Goal: Information Seeking & Learning: Learn about a topic

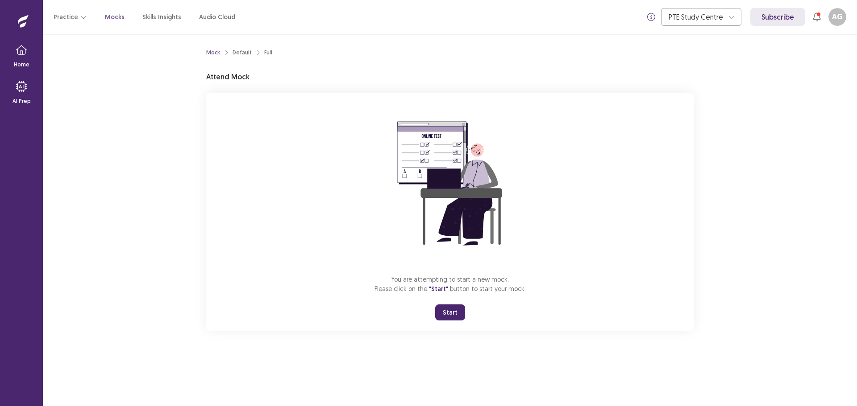
drag, startPoint x: 459, startPoint y: 315, endPoint x: 460, endPoint y: 369, distance: 54.0
click at [460, 315] on button "Start" at bounding box center [450, 313] width 30 height 16
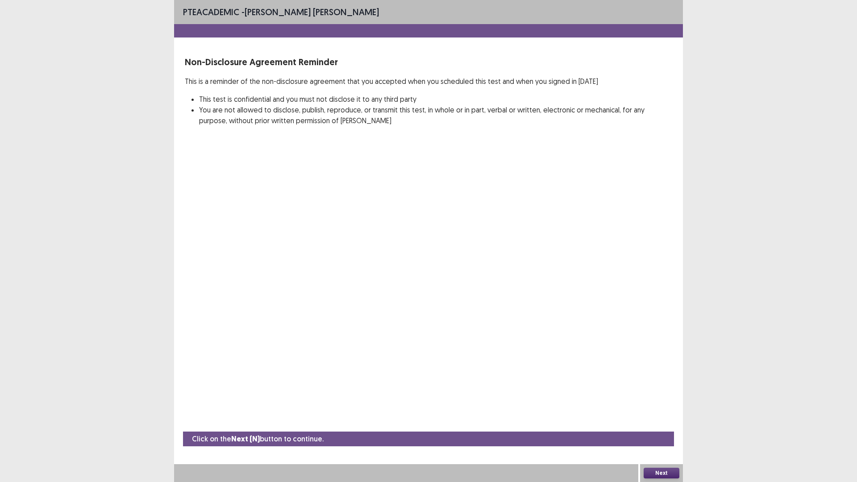
click at [671, 406] on button "Next" at bounding box center [661, 473] width 36 height 11
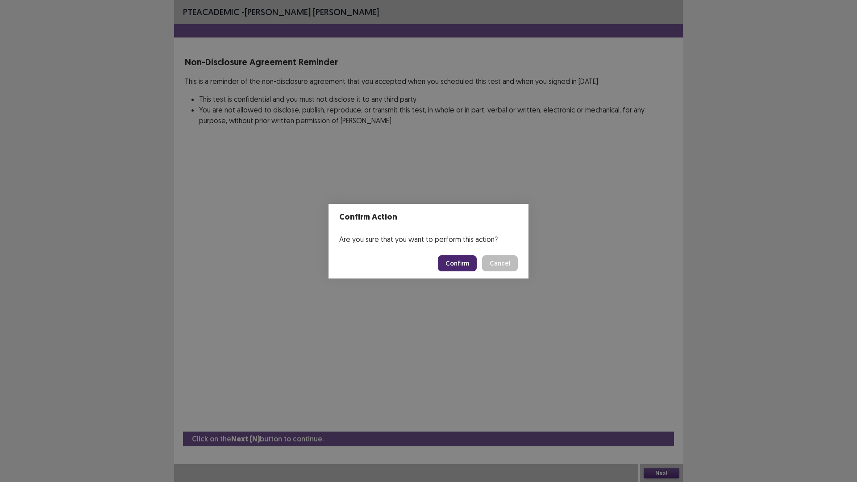
click at [459, 267] on button "Confirm" at bounding box center [457, 263] width 39 height 16
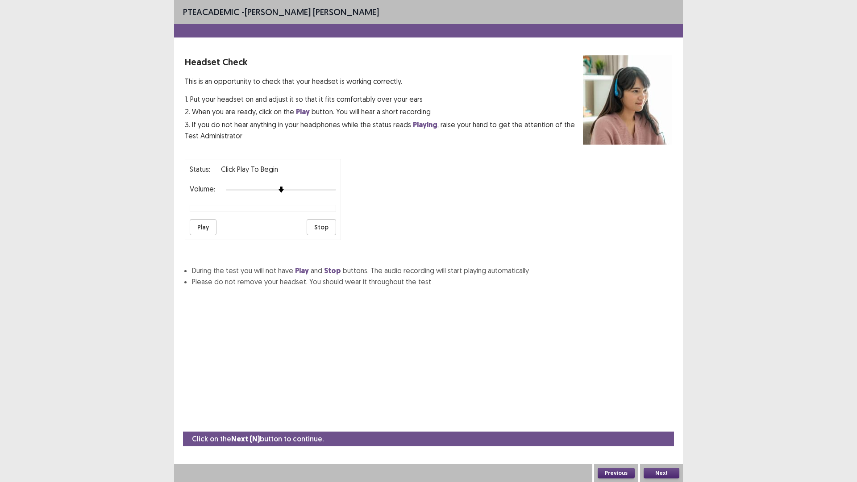
click at [189, 230] on div "Status: Click Play to Begin Volume: Play Stop" at bounding box center [263, 199] width 156 height 81
click at [320, 189] on div at bounding box center [281, 189] width 110 height 7
click at [312, 190] on div at bounding box center [281, 189] width 110 height 7
click at [211, 222] on button "Play" at bounding box center [203, 227] width 27 height 16
click at [330, 228] on button "Stop" at bounding box center [321, 227] width 29 height 16
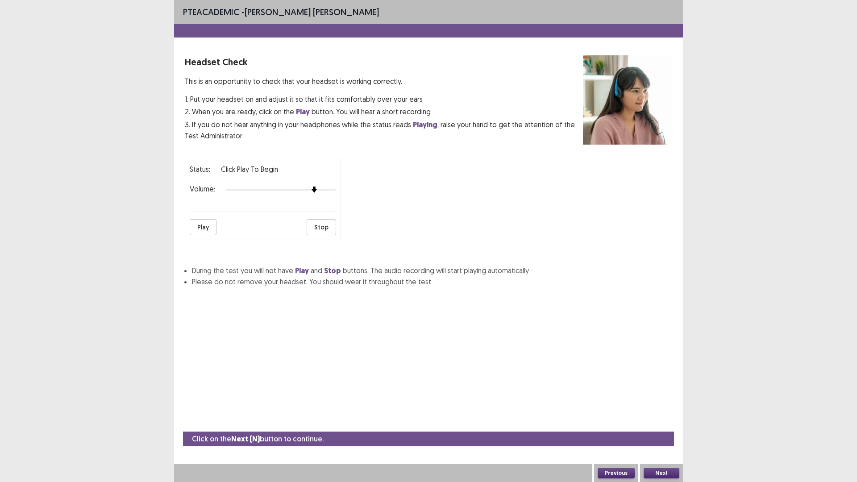
click at [673, 406] on button "Next" at bounding box center [661, 473] width 36 height 11
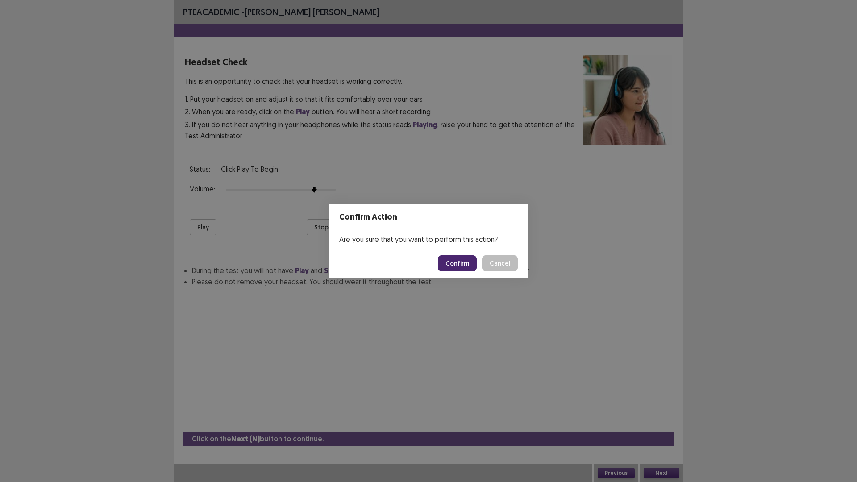
click at [459, 269] on button "Confirm" at bounding box center [457, 263] width 39 height 16
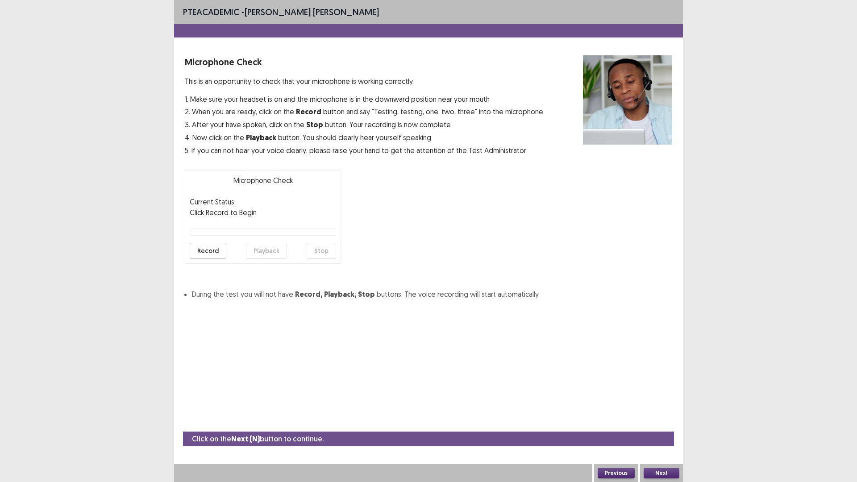
click at [664, 406] on div "Next" at bounding box center [661, 473] width 43 height 18
click at [664, 406] on button "Next" at bounding box center [661, 473] width 36 height 11
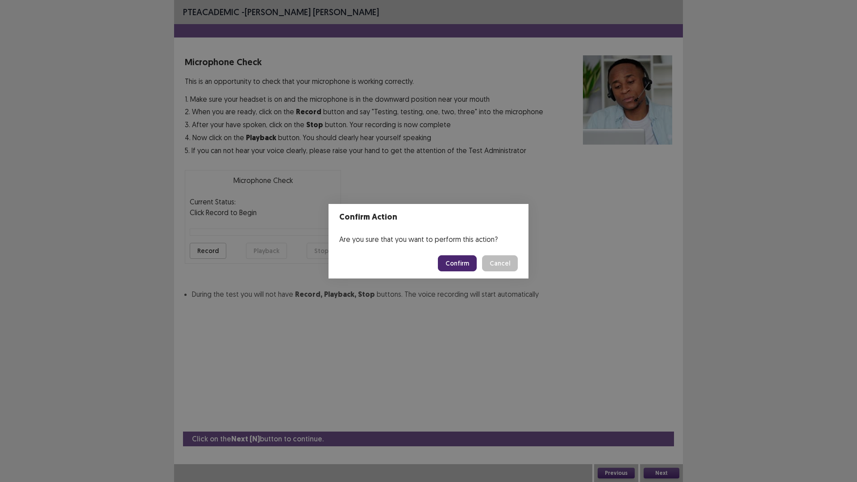
click at [453, 265] on button "Confirm" at bounding box center [457, 263] width 39 height 16
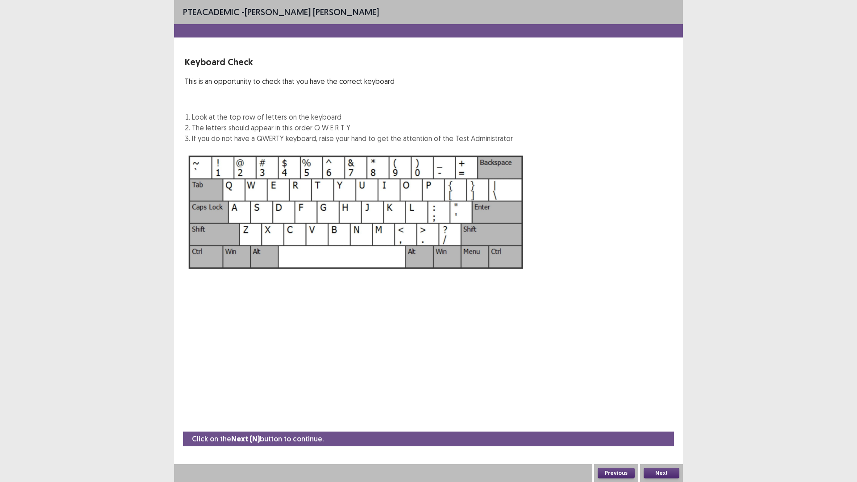
click at [662, 406] on button "Next" at bounding box center [661, 473] width 36 height 11
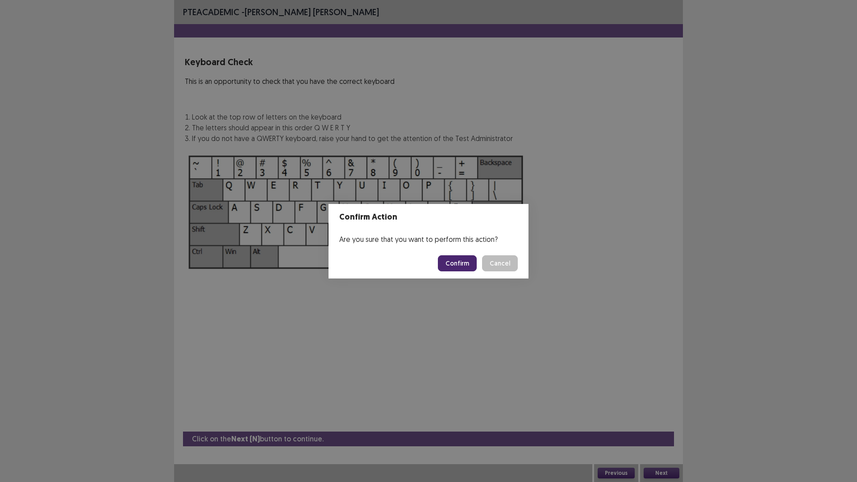
click at [465, 261] on button "Confirm" at bounding box center [457, 263] width 39 height 16
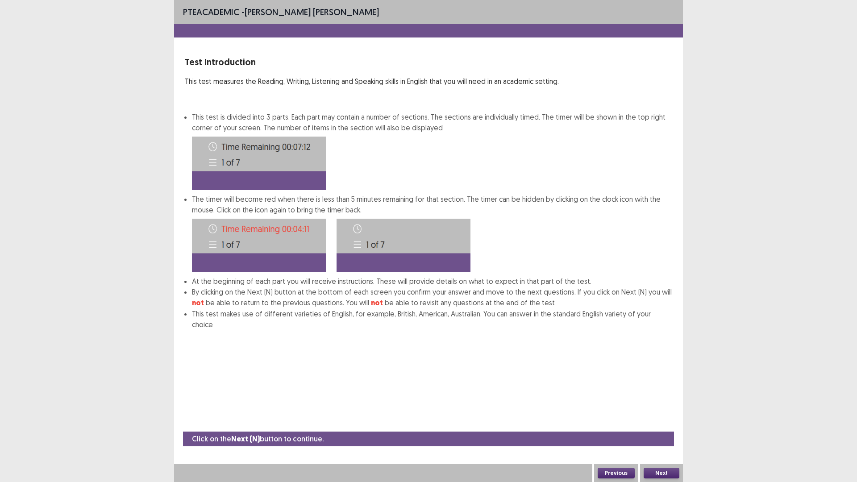
click at [663, 406] on button "Next" at bounding box center [661, 473] width 36 height 11
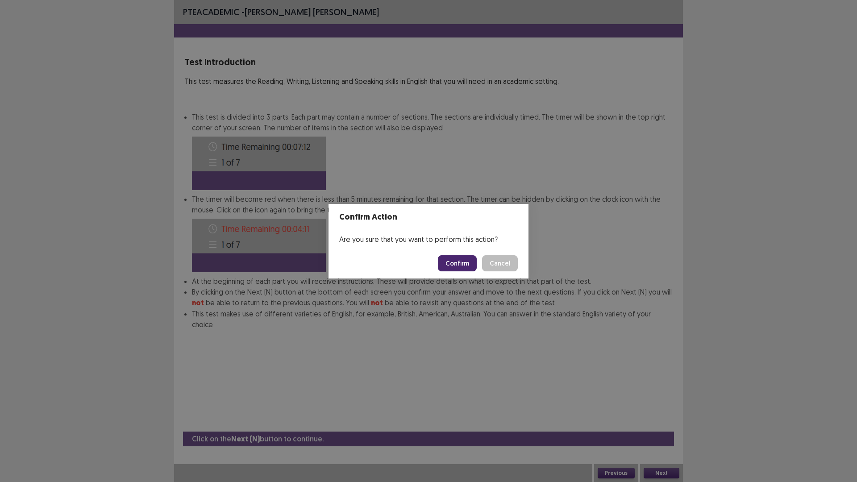
click at [466, 261] on button "Confirm" at bounding box center [457, 263] width 39 height 16
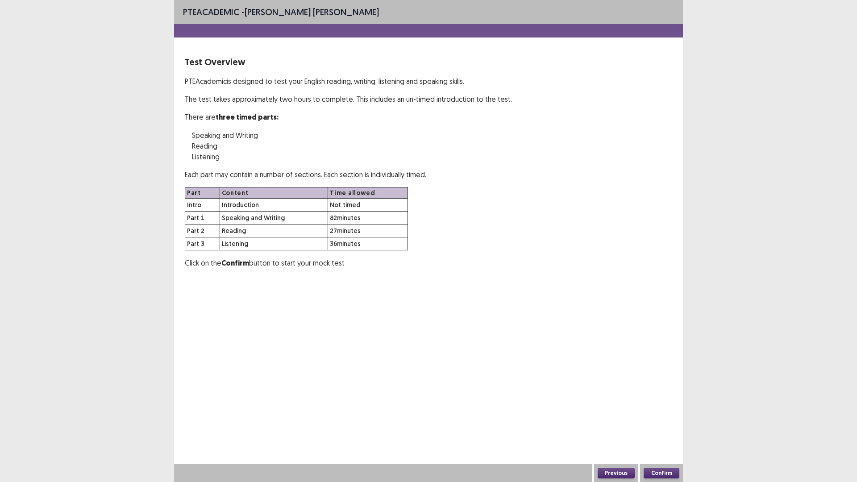
click at [672, 406] on button "Confirm" at bounding box center [661, 473] width 36 height 11
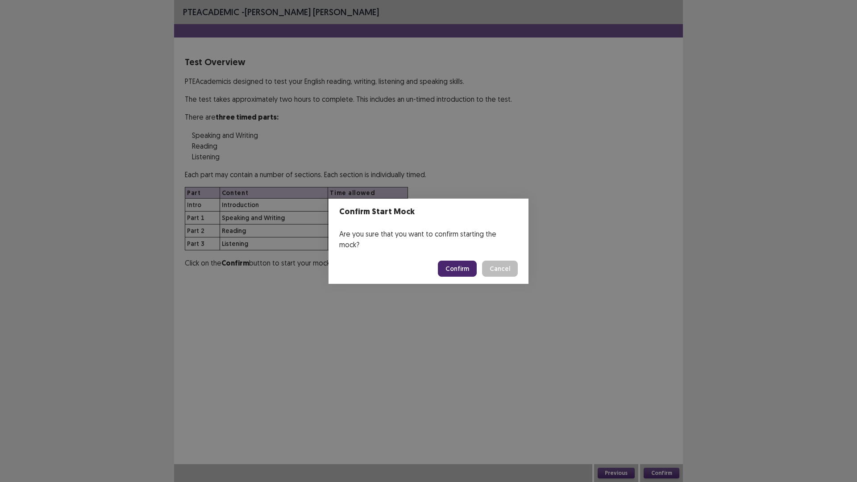
click at [460, 261] on button "Confirm" at bounding box center [457, 269] width 39 height 16
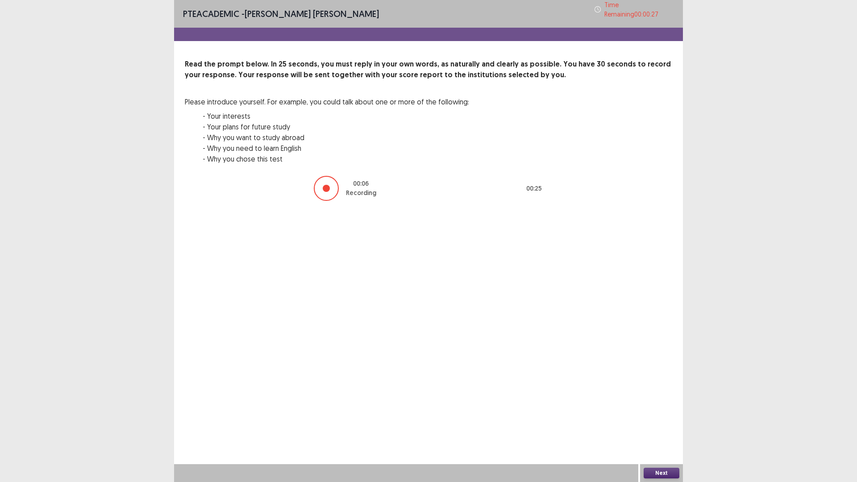
click at [675, 406] on button "Next" at bounding box center [661, 473] width 36 height 11
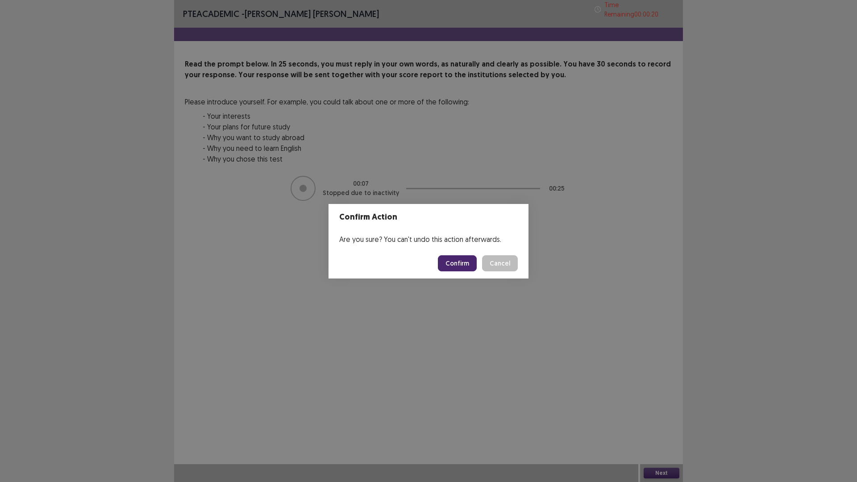
click at [464, 269] on button "Confirm" at bounding box center [457, 263] width 39 height 16
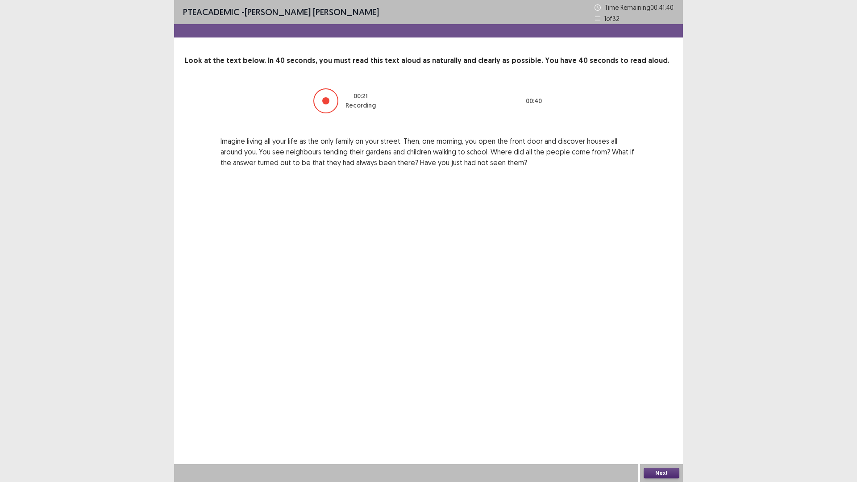
click at [678, 406] on button "Next" at bounding box center [661, 473] width 36 height 11
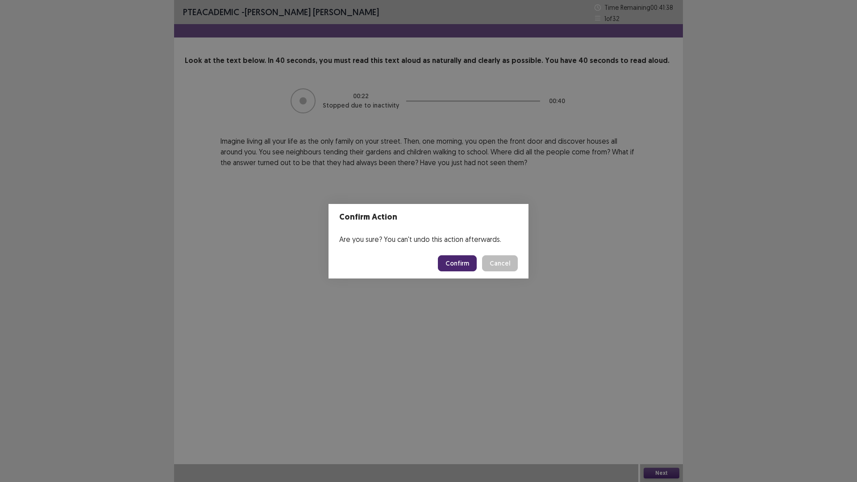
click at [456, 263] on button "Confirm" at bounding box center [457, 263] width 39 height 16
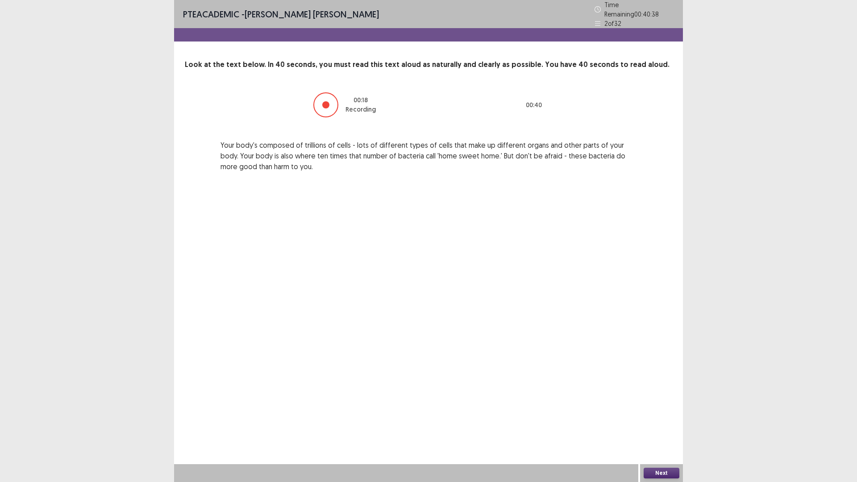
click at [669, 406] on button "Next" at bounding box center [661, 473] width 36 height 11
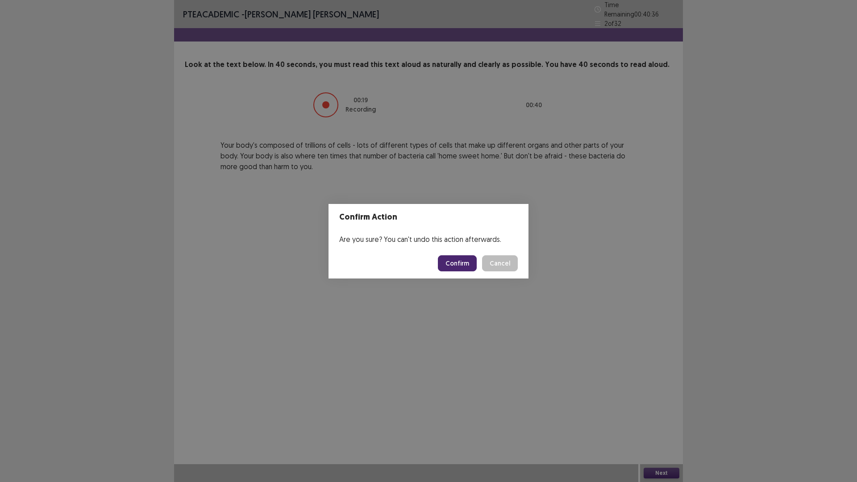
click at [464, 265] on button "Confirm" at bounding box center [457, 263] width 39 height 16
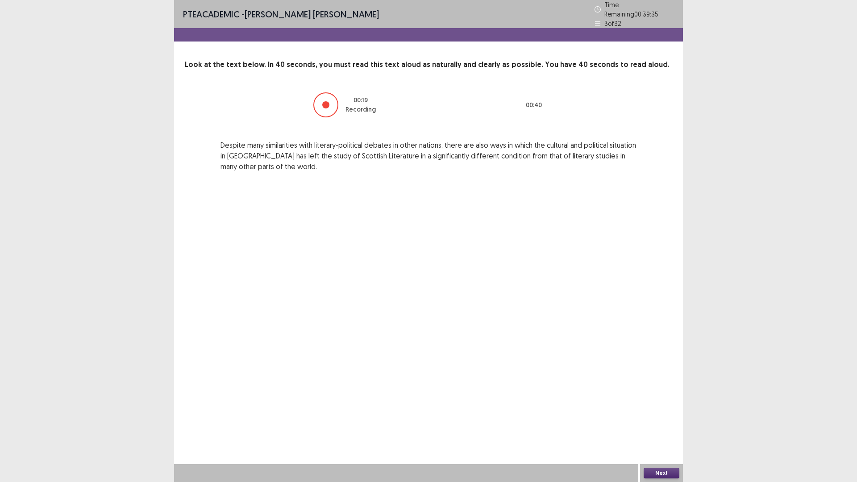
click at [660, 406] on button "Next" at bounding box center [661, 473] width 36 height 11
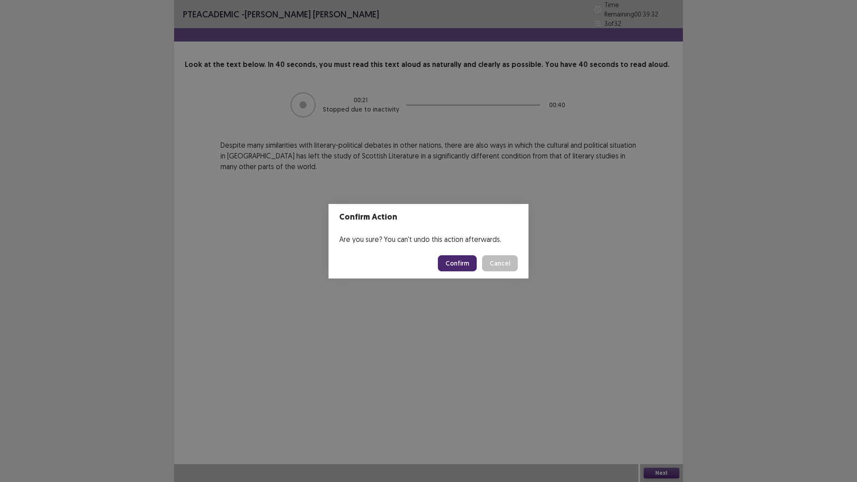
click at [456, 260] on button "Confirm" at bounding box center [457, 263] width 39 height 16
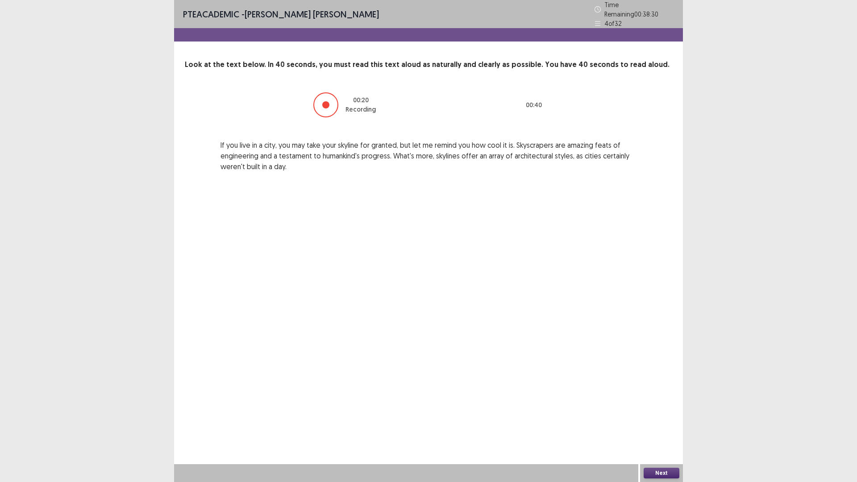
click at [653, 406] on button "Next" at bounding box center [661, 473] width 36 height 11
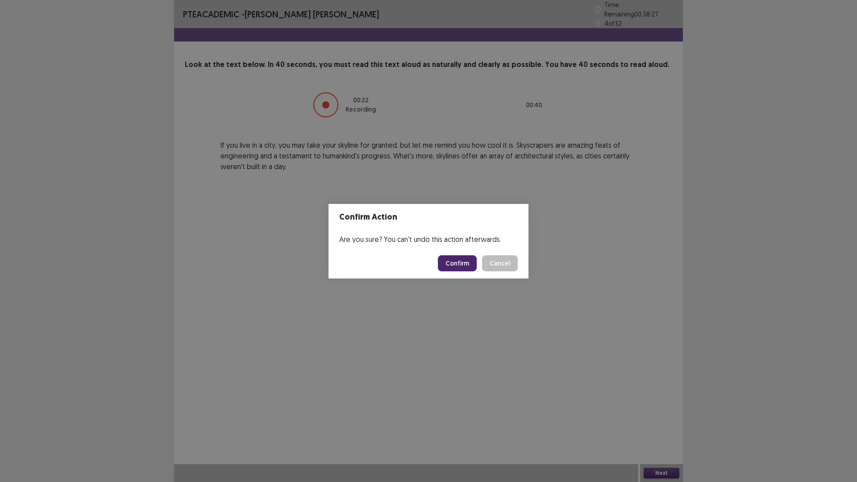
click at [448, 265] on button "Confirm" at bounding box center [457, 263] width 39 height 16
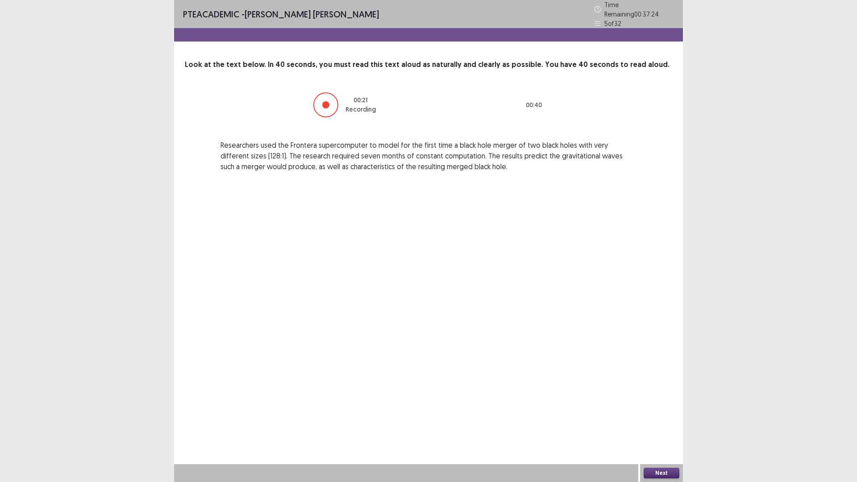
click at [675, 406] on button "Next" at bounding box center [661, 473] width 36 height 11
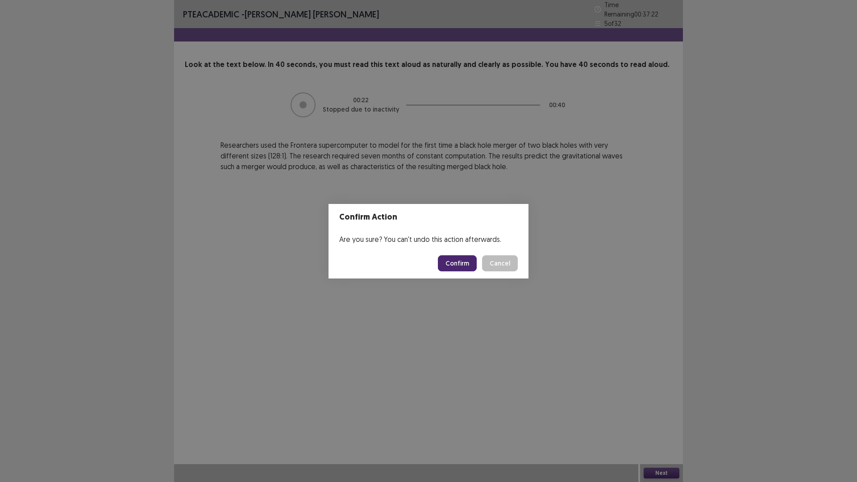
click at [467, 261] on button "Confirm" at bounding box center [457, 263] width 39 height 16
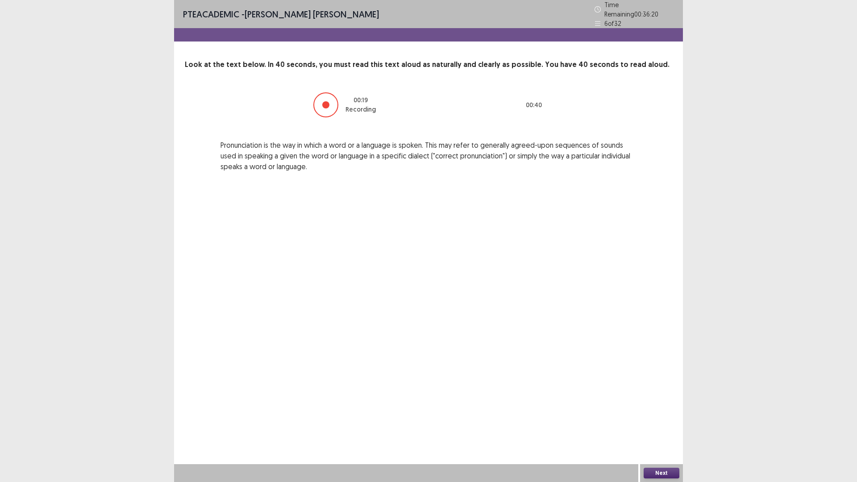
click at [670, 406] on button "Next" at bounding box center [661, 473] width 36 height 11
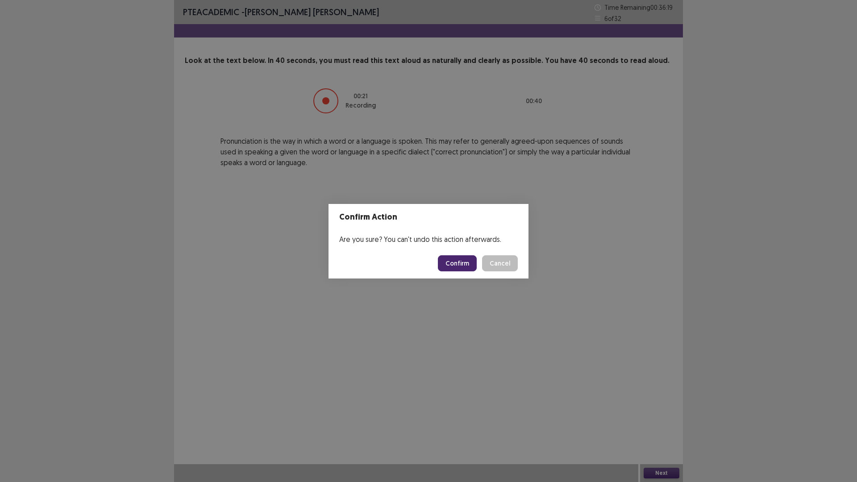
click at [460, 262] on button "Confirm" at bounding box center [457, 263] width 39 height 16
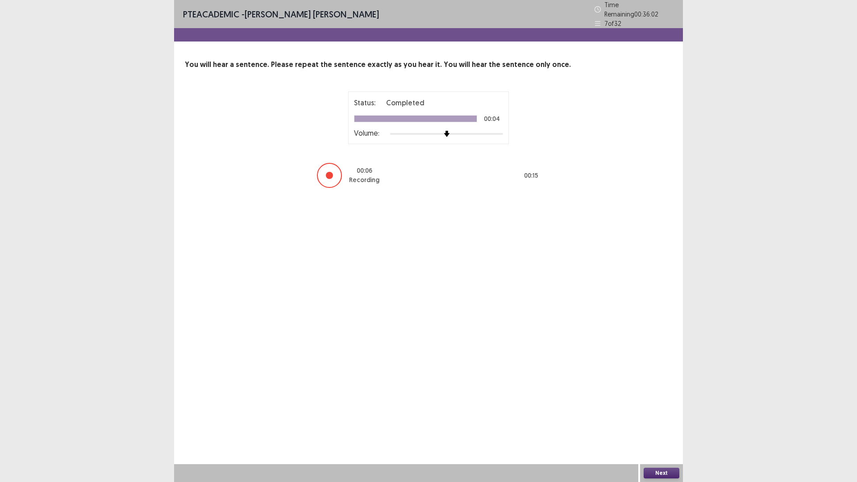
click at [671, 406] on button "Next" at bounding box center [661, 473] width 36 height 11
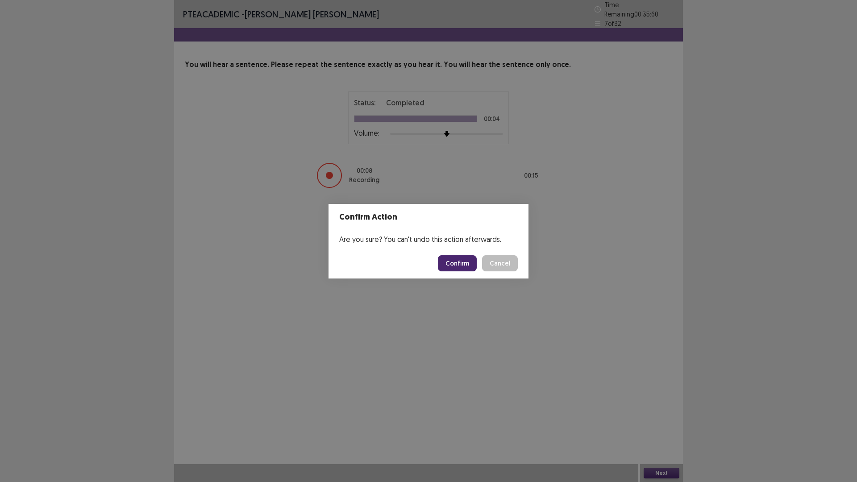
click at [462, 264] on button "Confirm" at bounding box center [457, 263] width 39 height 16
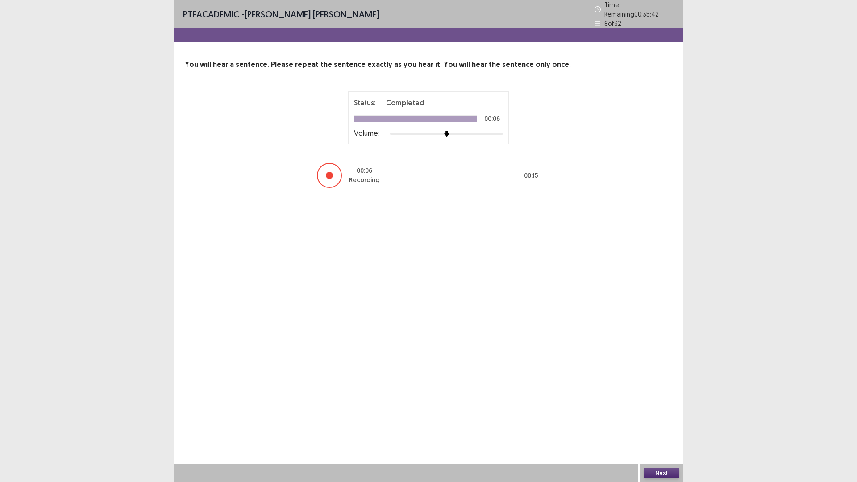
click at [665, 406] on button "Next" at bounding box center [661, 473] width 36 height 11
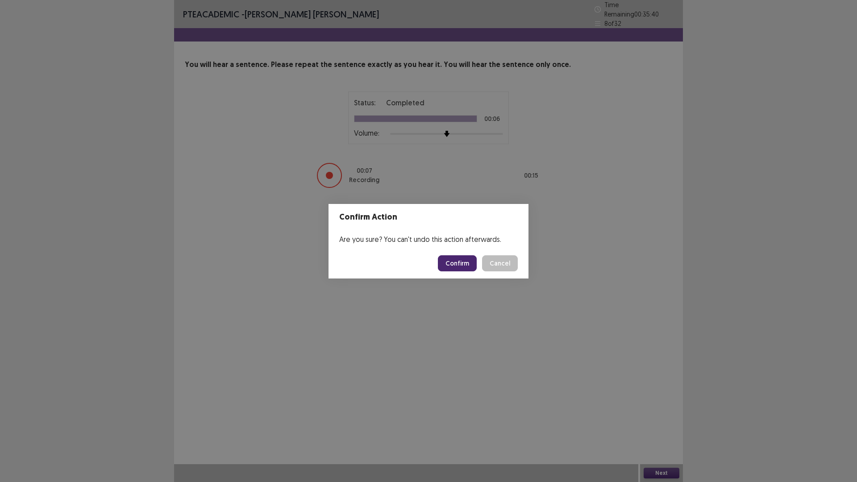
click at [452, 261] on button "Confirm" at bounding box center [457, 263] width 39 height 16
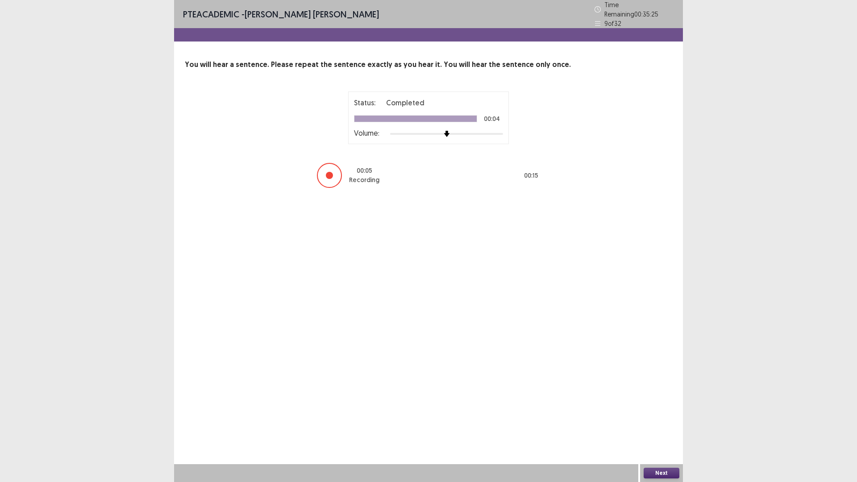
click at [662, 406] on button "Next" at bounding box center [661, 473] width 36 height 11
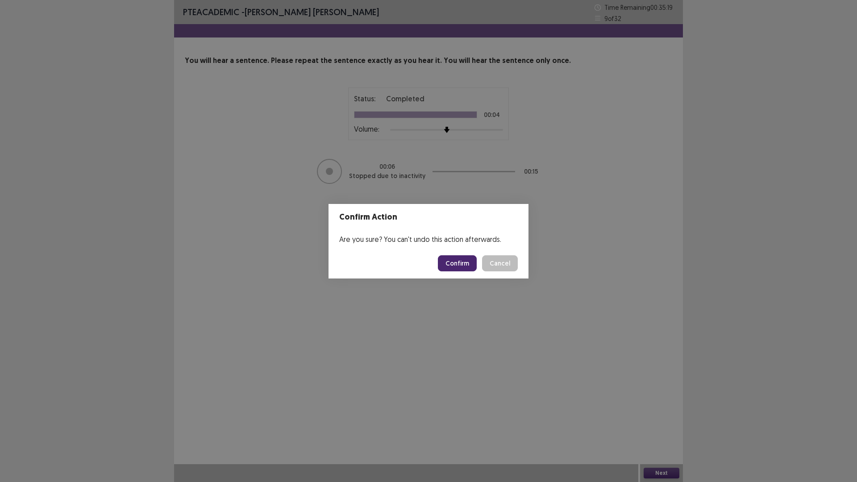
click at [466, 258] on button "Confirm" at bounding box center [457, 263] width 39 height 16
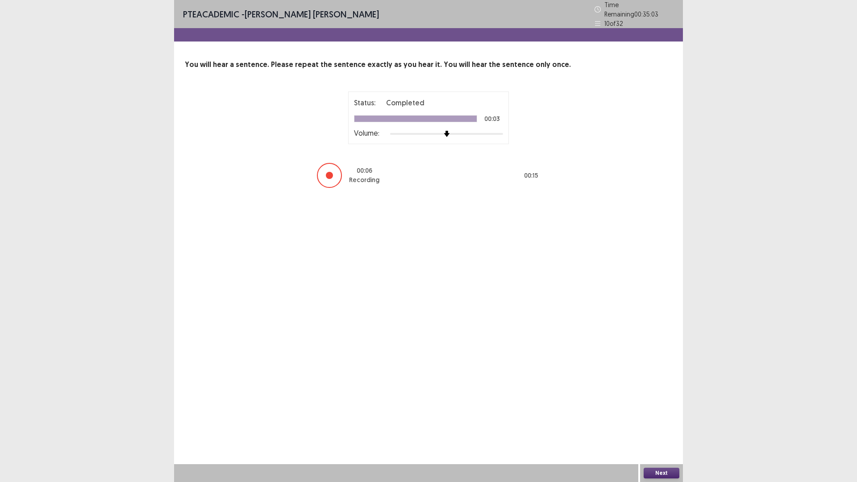
click at [672, 406] on button "Next" at bounding box center [661, 473] width 36 height 11
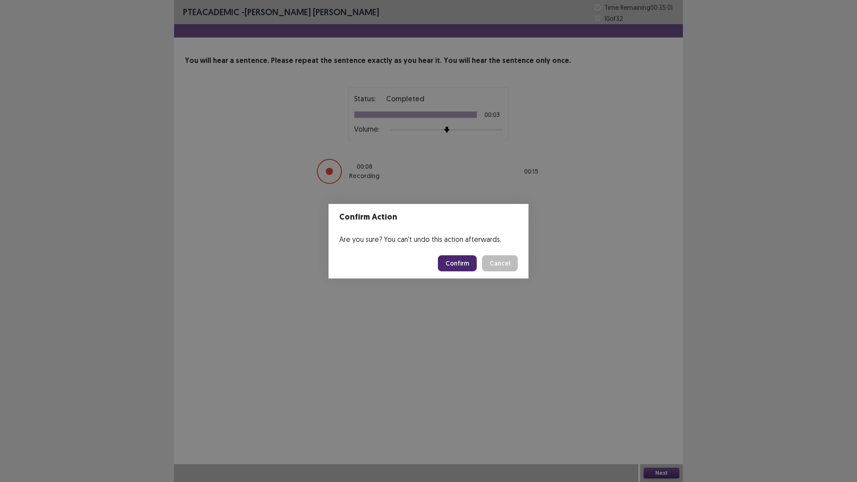
click at [452, 262] on button "Confirm" at bounding box center [457, 263] width 39 height 16
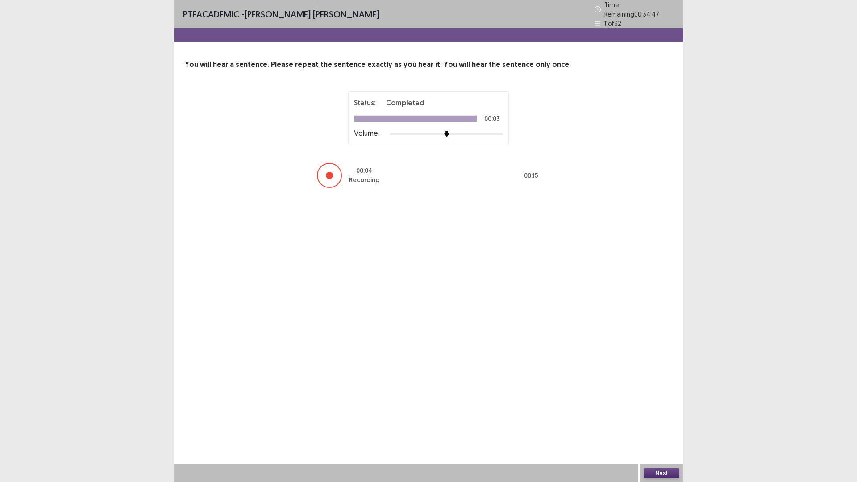
click at [661, 406] on button "Next" at bounding box center [661, 473] width 36 height 11
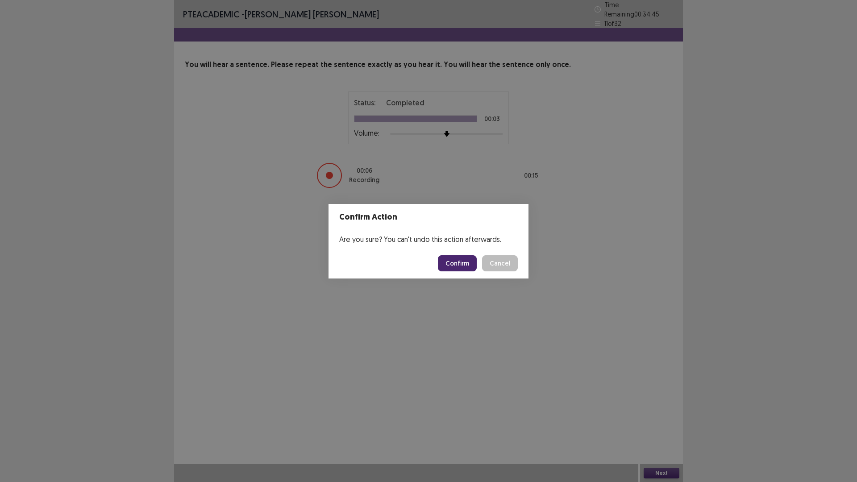
click at [450, 261] on button "Confirm" at bounding box center [457, 263] width 39 height 16
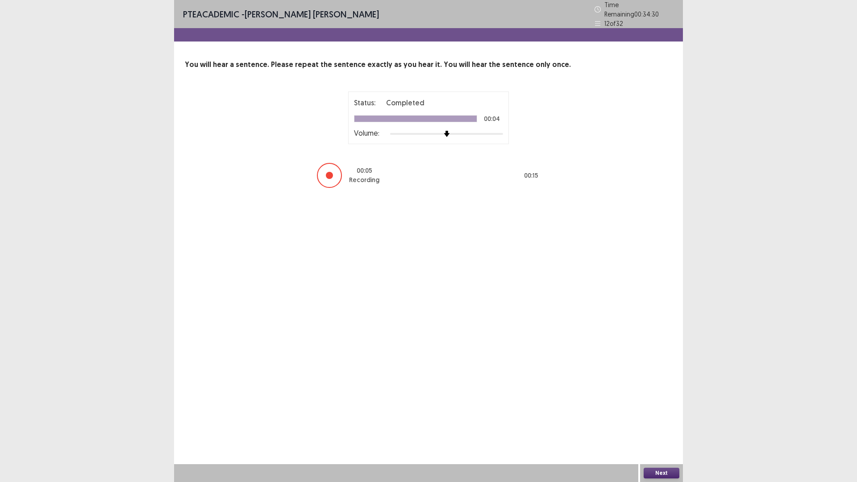
click at [659, 406] on button "Next" at bounding box center [661, 473] width 36 height 11
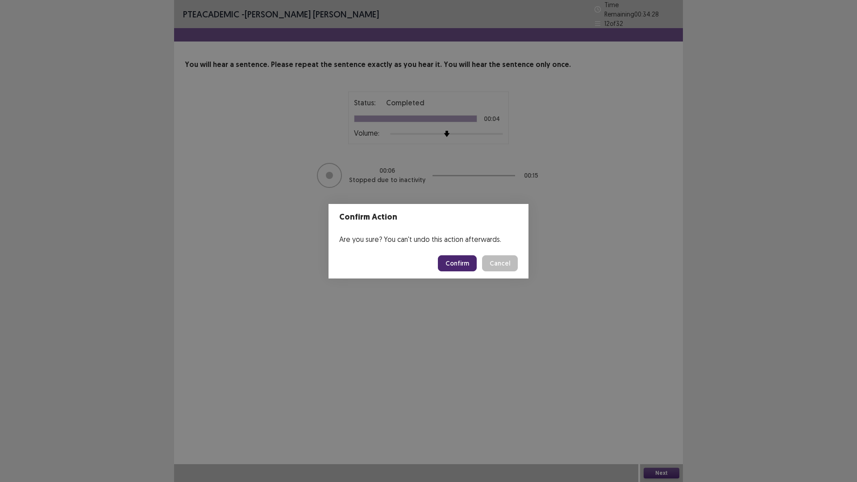
click at [462, 269] on button "Confirm" at bounding box center [457, 263] width 39 height 16
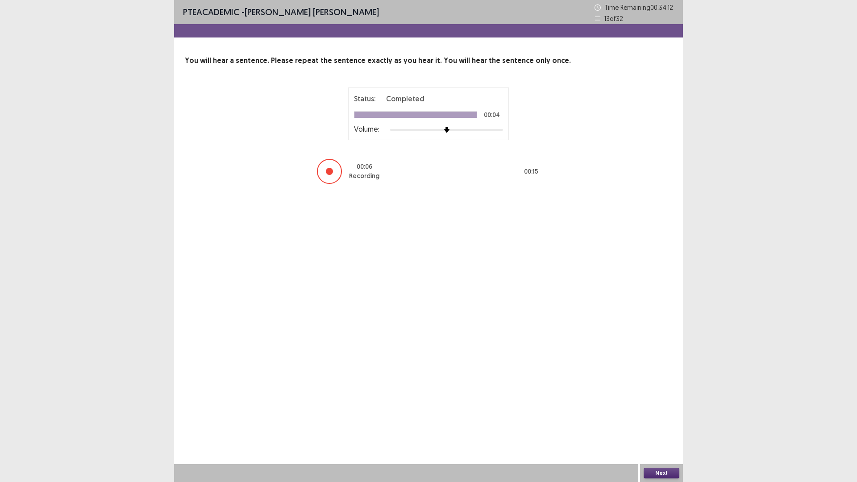
click at [649, 406] on button "Next" at bounding box center [661, 473] width 36 height 11
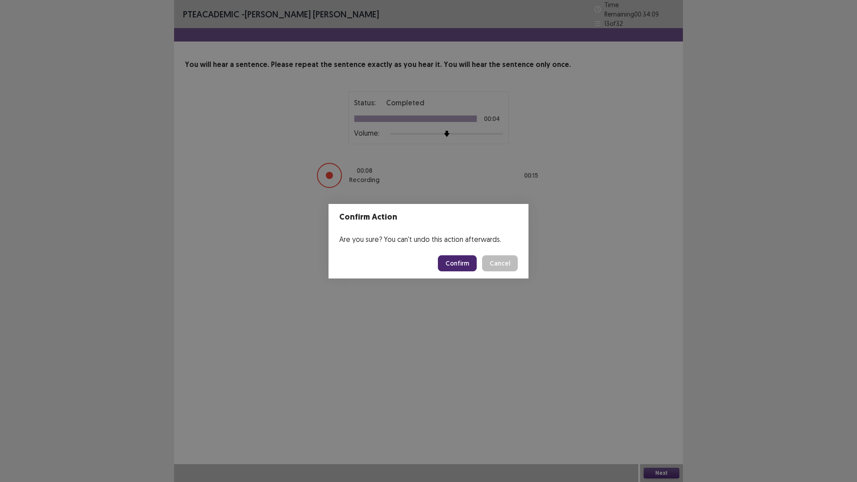
click at [475, 264] on button "Confirm" at bounding box center [457, 263] width 39 height 16
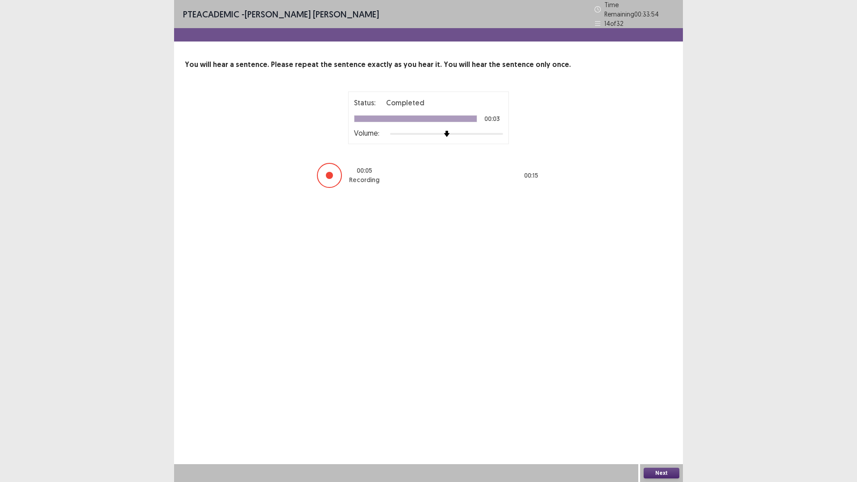
click at [673, 406] on button "Next" at bounding box center [661, 473] width 36 height 11
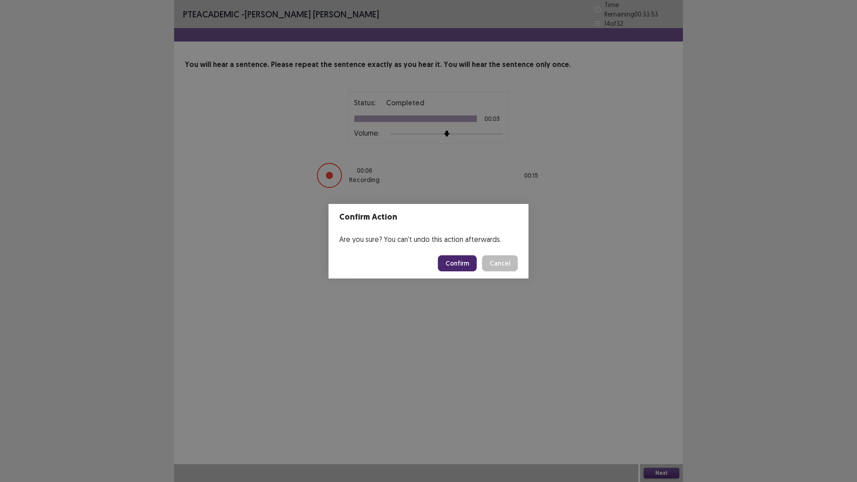
click at [470, 258] on button "Confirm" at bounding box center [457, 263] width 39 height 16
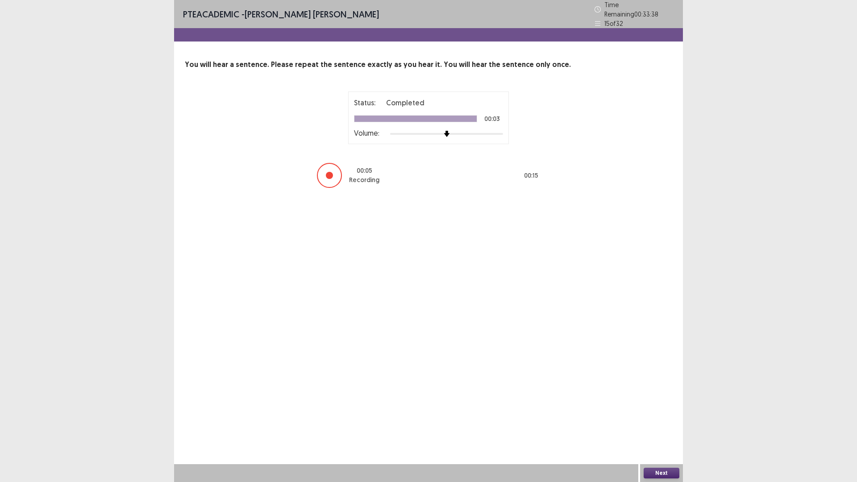
click at [652, 406] on button "Next" at bounding box center [661, 473] width 36 height 11
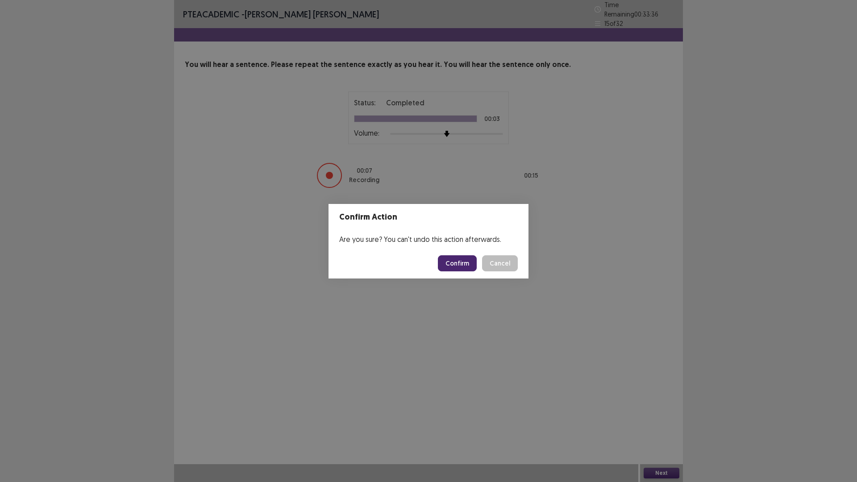
click at [460, 259] on button "Confirm" at bounding box center [457, 263] width 39 height 16
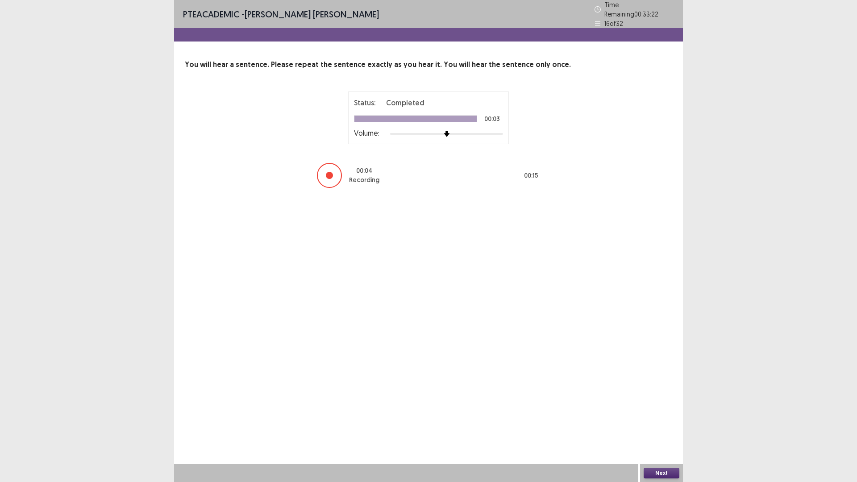
click at [670, 406] on button "Next" at bounding box center [661, 473] width 36 height 11
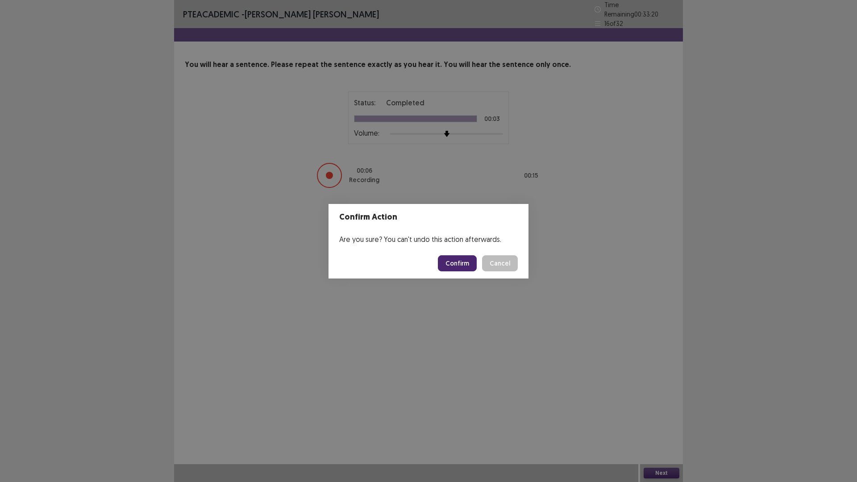
click at [462, 263] on button "Confirm" at bounding box center [457, 263] width 39 height 16
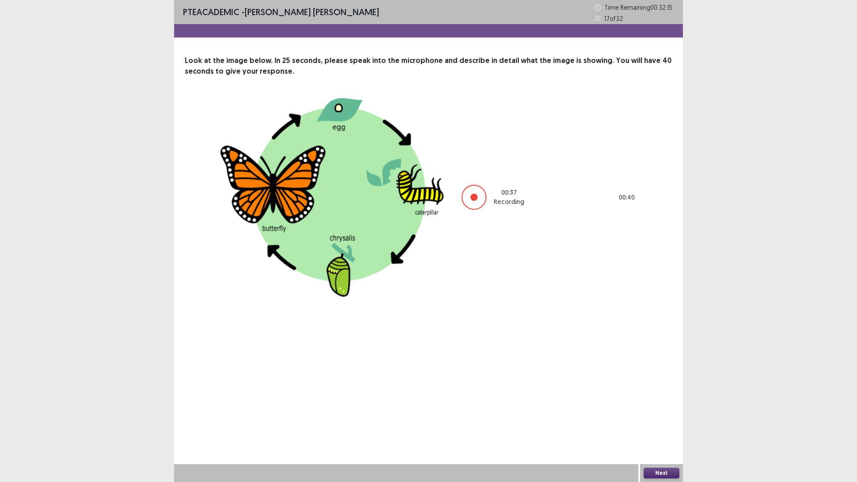
click at [671, 406] on button "Next" at bounding box center [661, 473] width 36 height 11
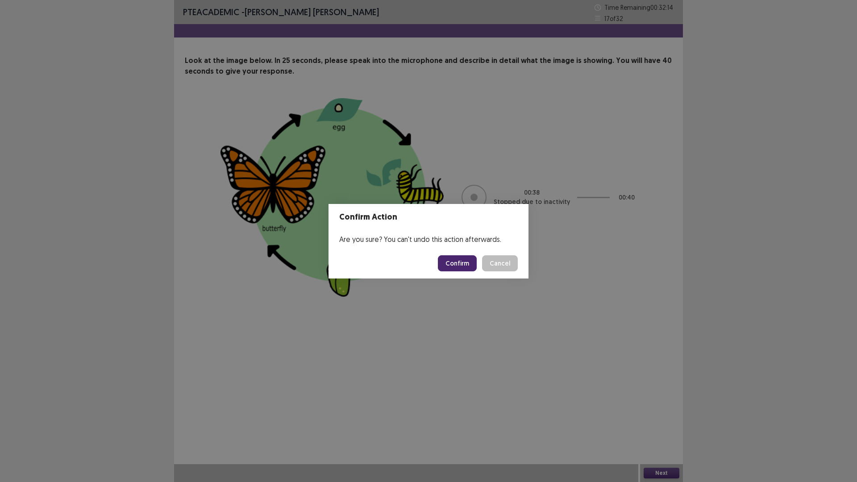
click at [457, 261] on button "Confirm" at bounding box center [457, 263] width 39 height 16
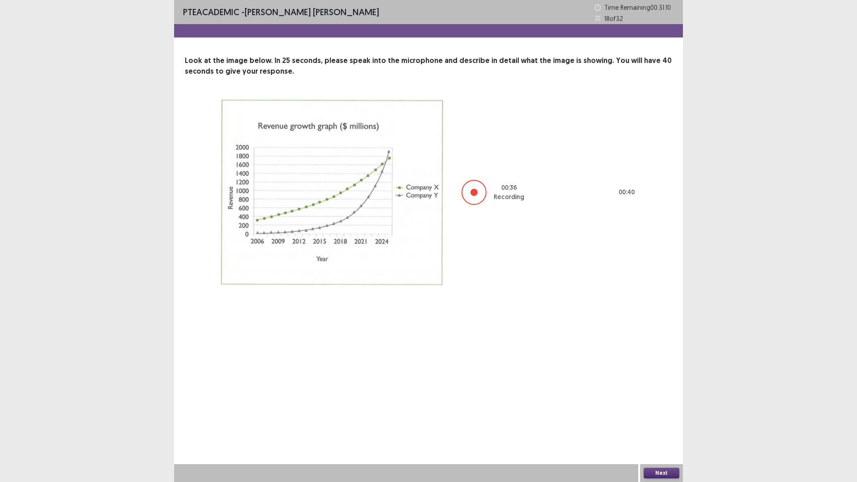
click at [650, 406] on button "Next" at bounding box center [661, 473] width 36 height 11
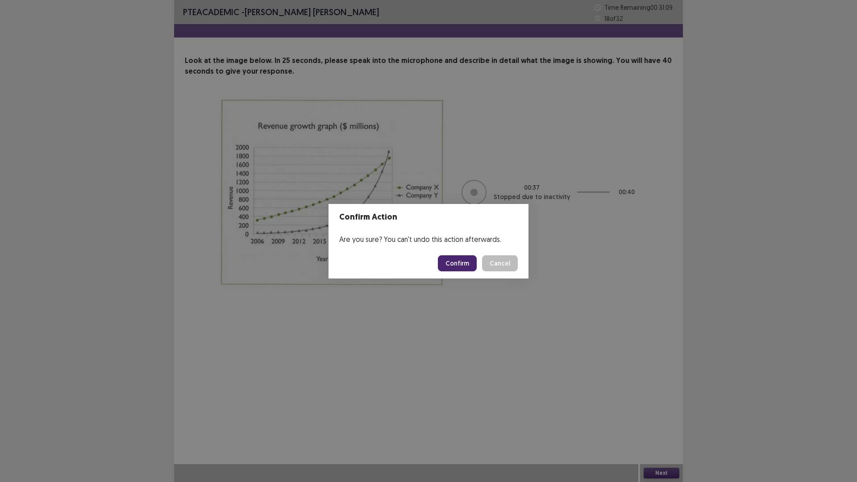
click at [449, 266] on button "Confirm" at bounding box center [457, 263] width 39 height 16
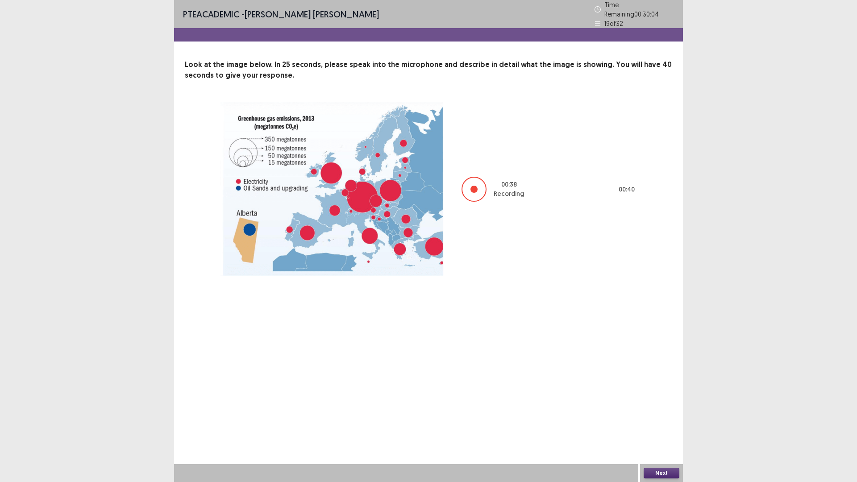
click at [652, 406] on button "Next" at bounding box center [661, 473] width 36 height 11
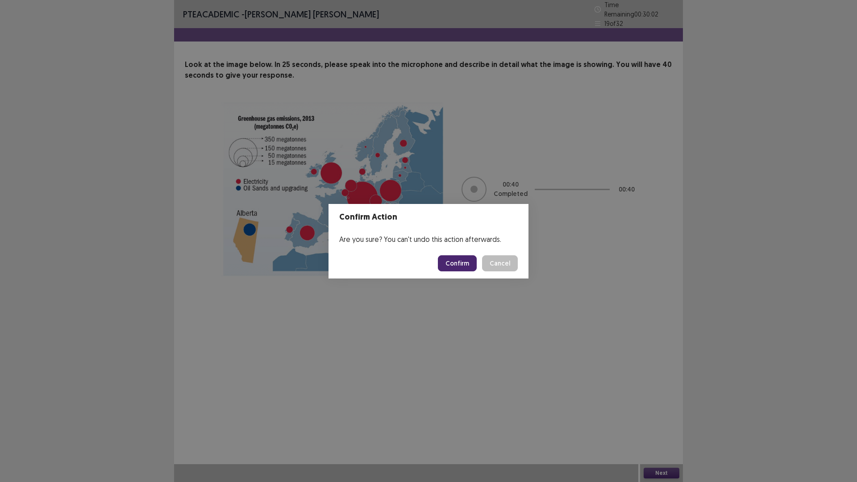
click at [465, 267] on button "Confirm" at bounding box center [457, 263] width 39 height 16
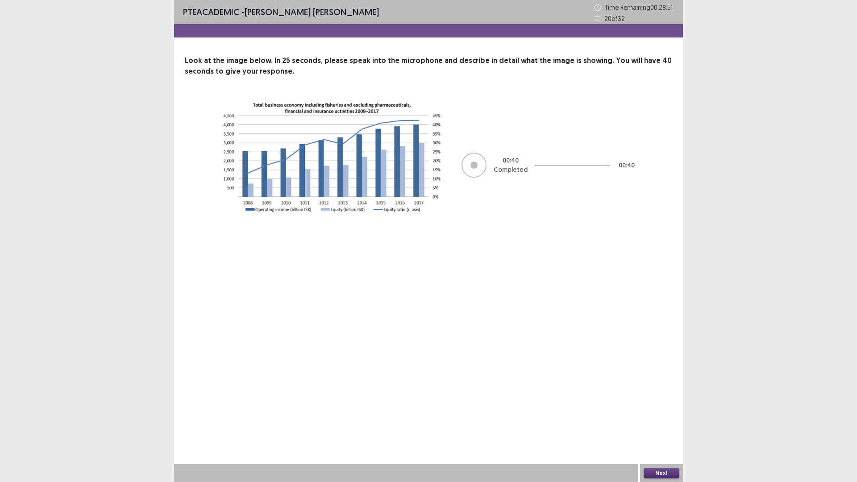
click at [671, 406] on div "Next" at bounding box center [661, 473] width 43 height 18
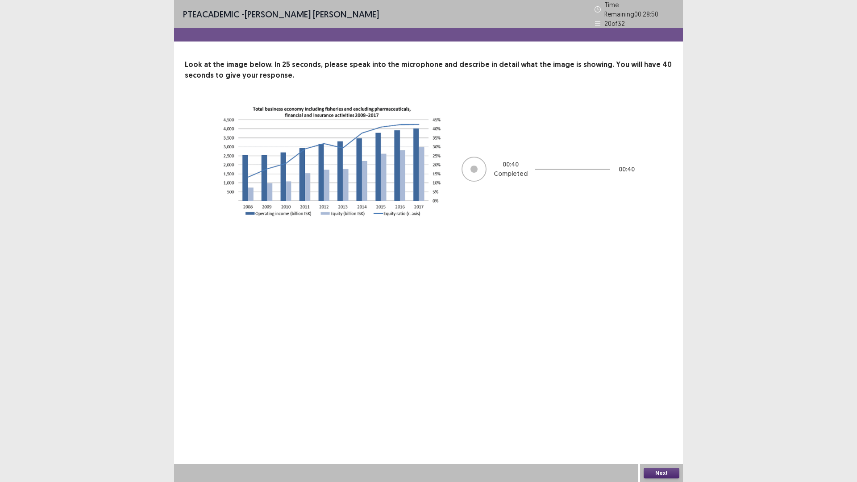
click at [667, 406] on button "Next" at bounding box center [661, 473] width 36 height 11
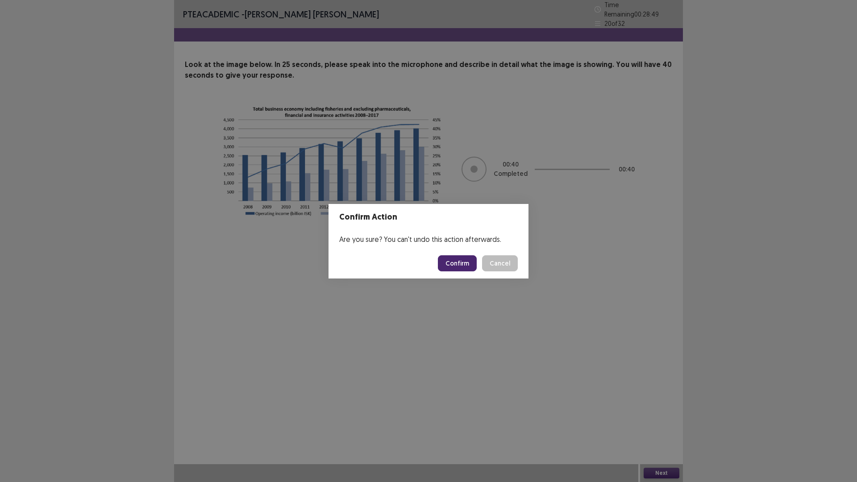
click at [467, 258] on button "Confirm" at bounding box center [457, 263] width 39 height 16
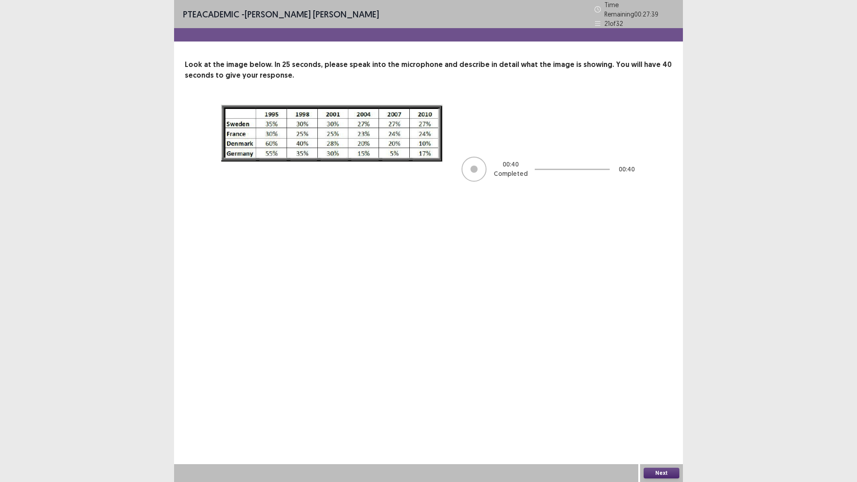
click at [663, 406] on button "Next" at bounding box center [661, 473] width 36 height 11
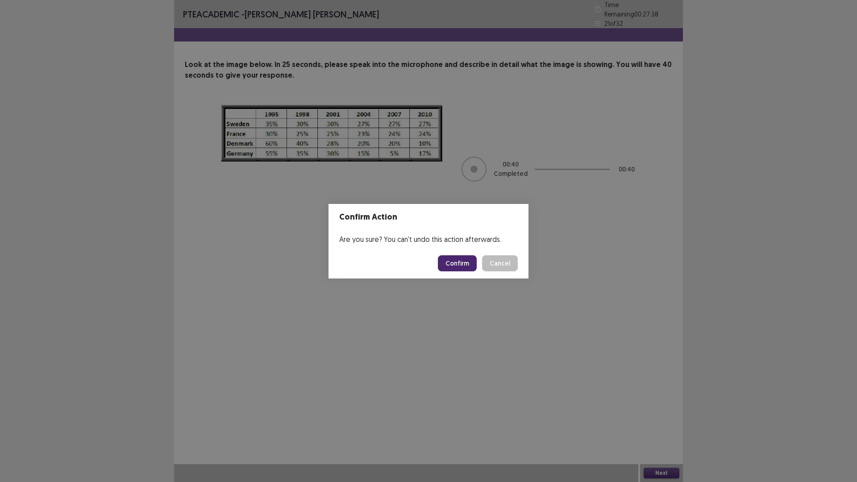
click at [451, 270] on button "Confirm" at bounding box center [457, 263] width 39 height 16
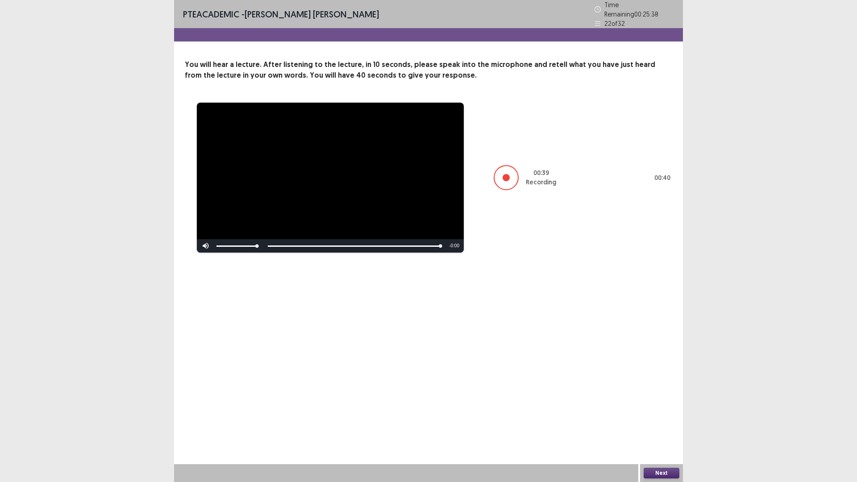
click at [660, 406] on button "Next" at bounding box center [661, 473] width 36 height 11
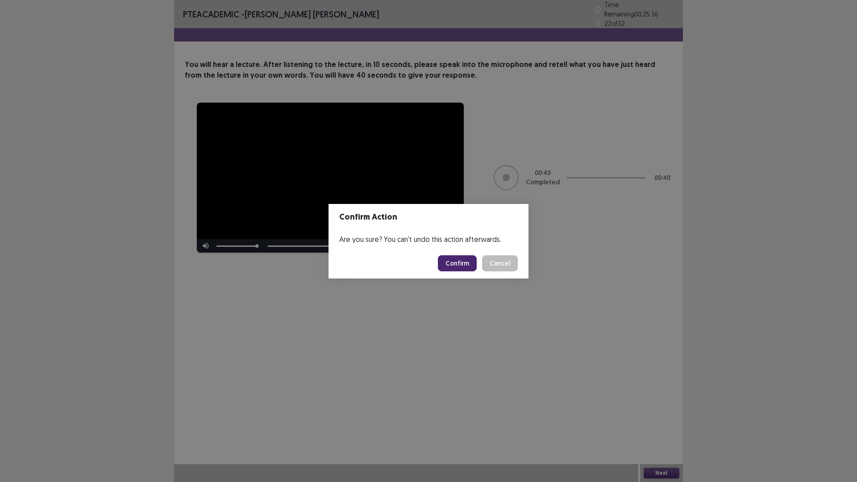
click at [453, 257] on button "Confirm" at bounding box center [457, 263] width 39 height 16
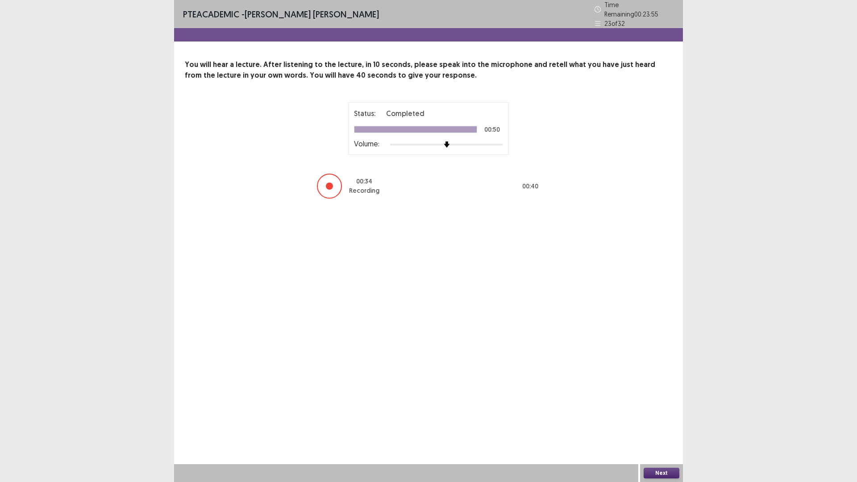
click at [655, 406] on button "Next" at bounding box center [661, 473] width 36 height 11
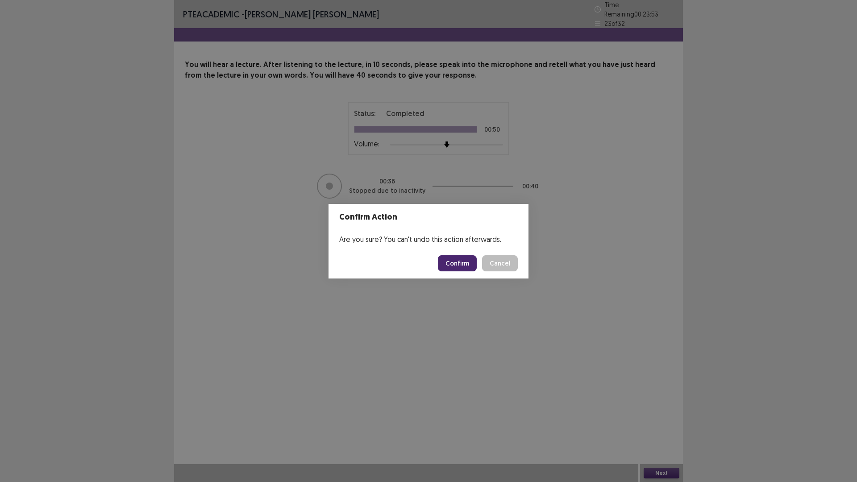
click at [465, 260] on button "Confirm" at bounding box center [457, 263] width 39 height 16
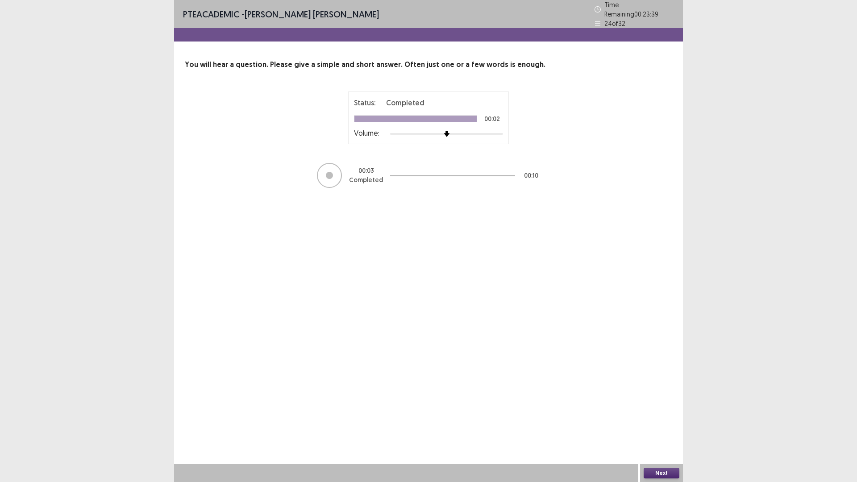
click at [658, 406] on button "Next" at bounding box center [661, 473] width 36 height 11
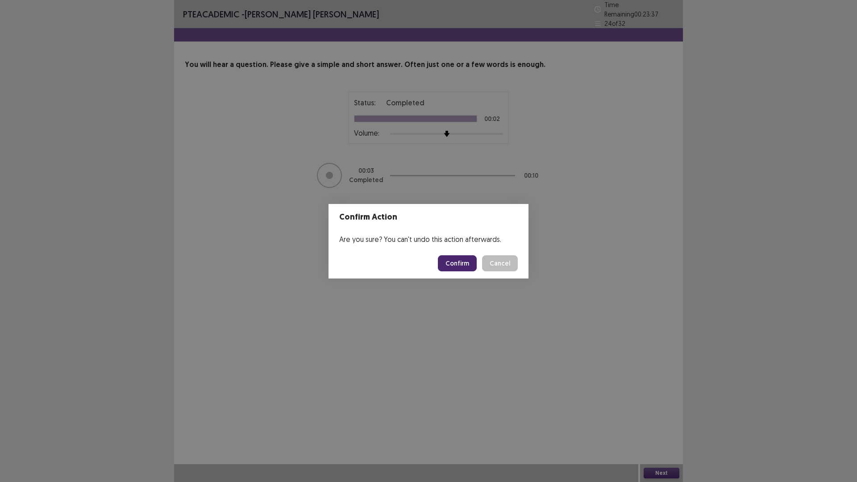
click at [465, 267] on button "Confirm" at bounding box center [457, 263] width 39 height 16
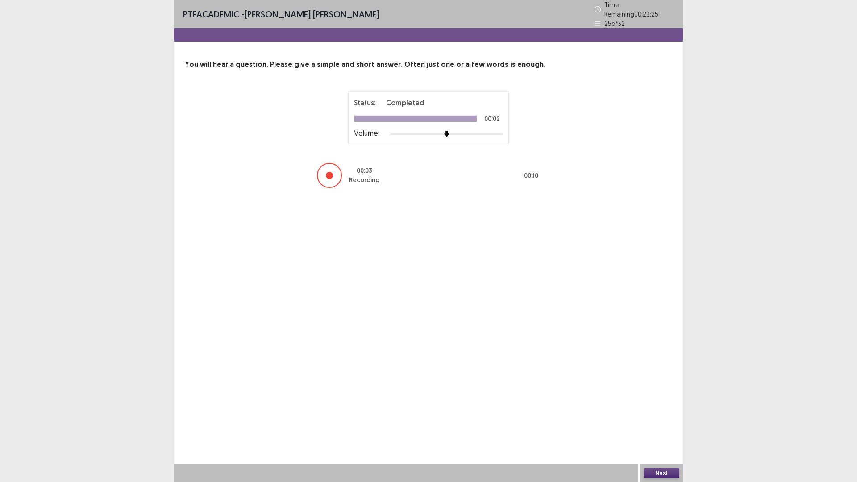
click at [671, 406] on button "Next" at bounding box center [661, 473] width 36 height 11
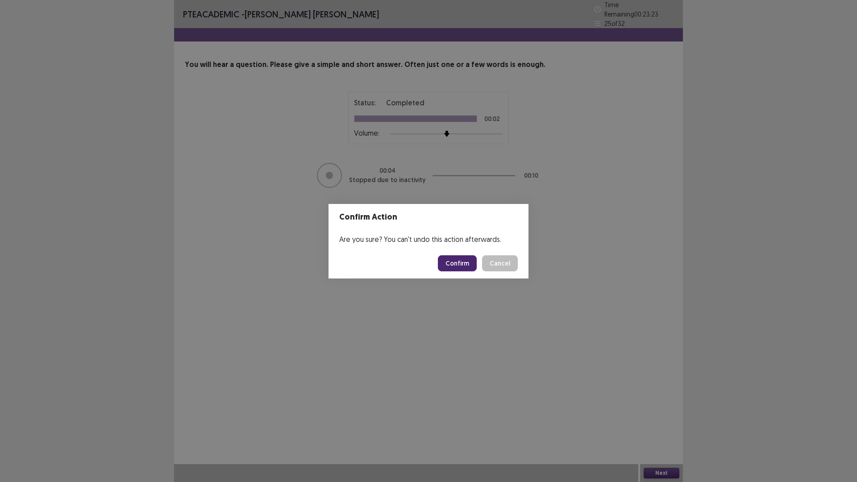
click at [461, 263] on button "Confirm" at bounding box center [457, 263] width 39 height 16
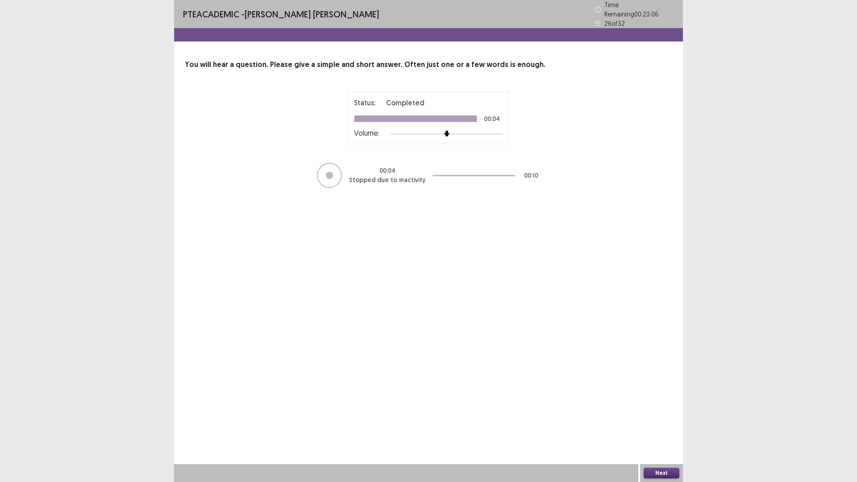
click at [666, 406] on button "Next" at bounding box center [661, 473] width 36 height 11
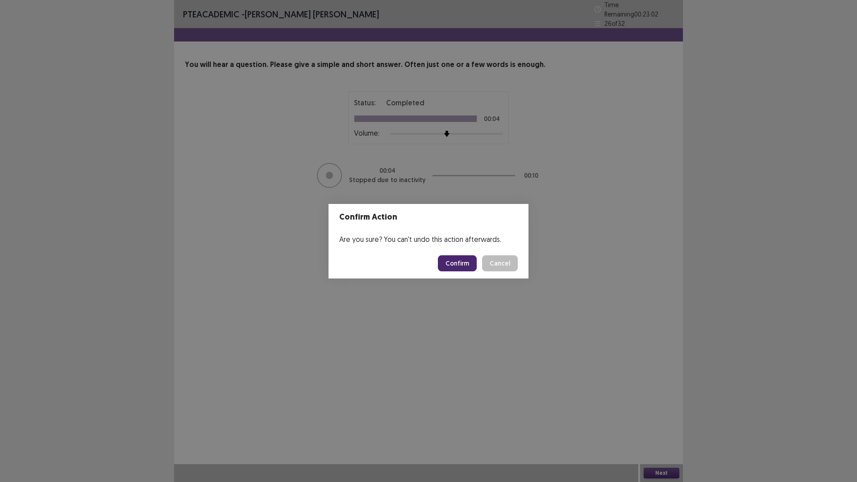
click at [460, 264] on button "Confirm" at bounding box center [457, 263] width 39 height 16
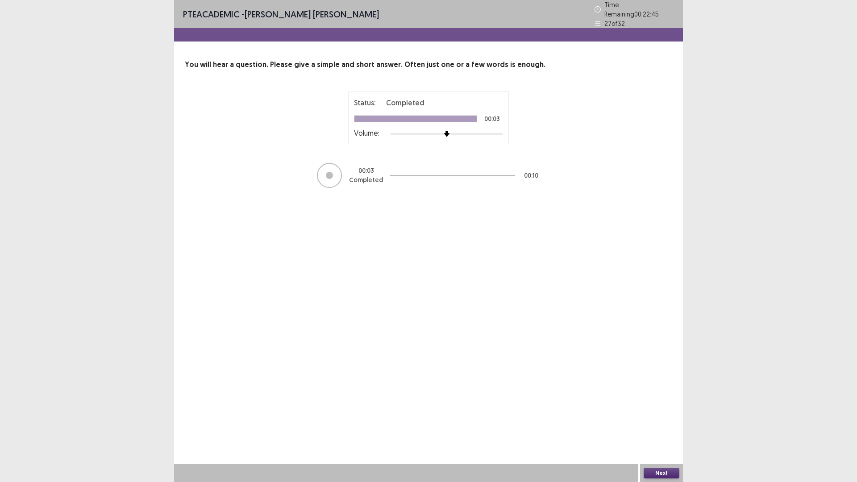
click at [672, 406] on button "Next" at bounding box center [661, 473] width 36 height 11
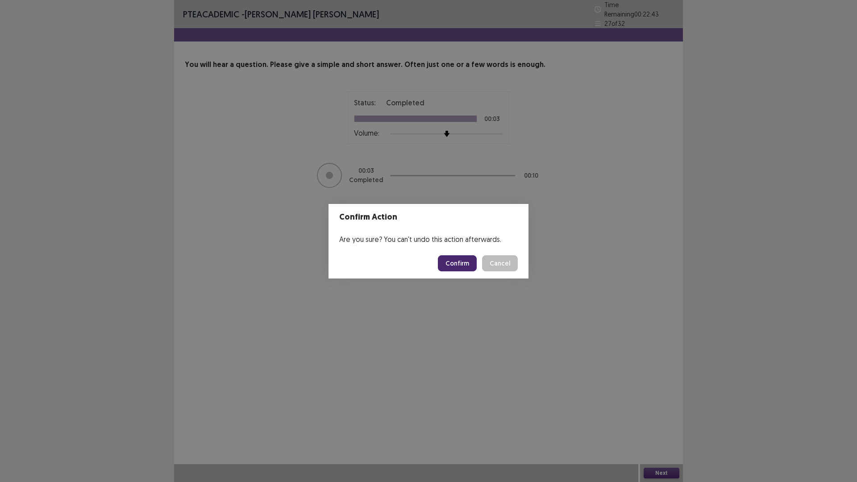
click at [462, 263] on button "Confirm" at bounding box center [457, 263] width 39 height 16
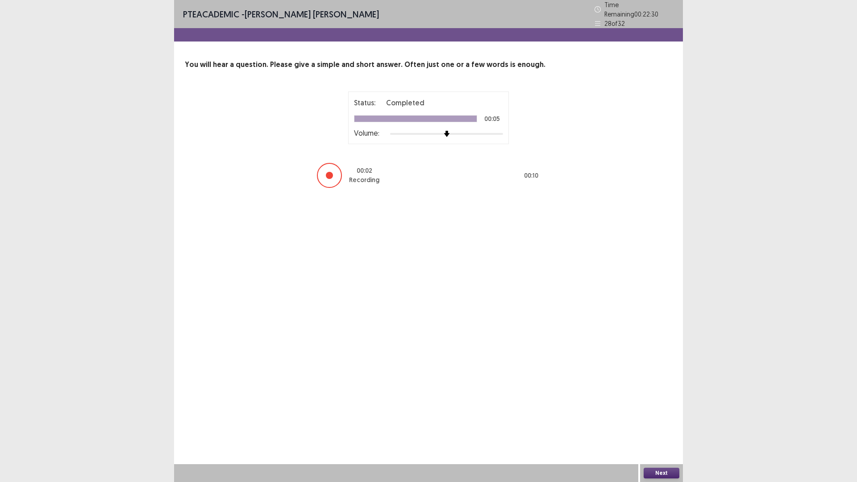
click at [661, 406] on button "Next" at bounding box center [661, 473] width 36 height 11
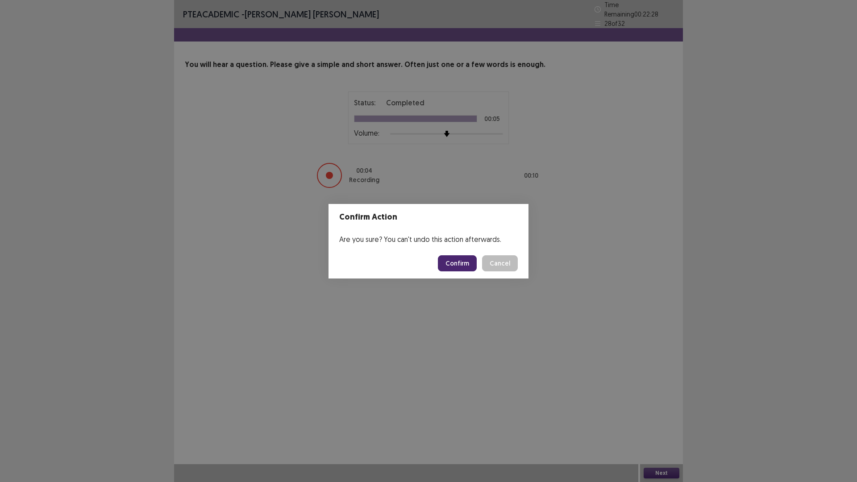
click at [461, 266] on button "Confirm" at bounding box center [457, 263] width 39 height 16
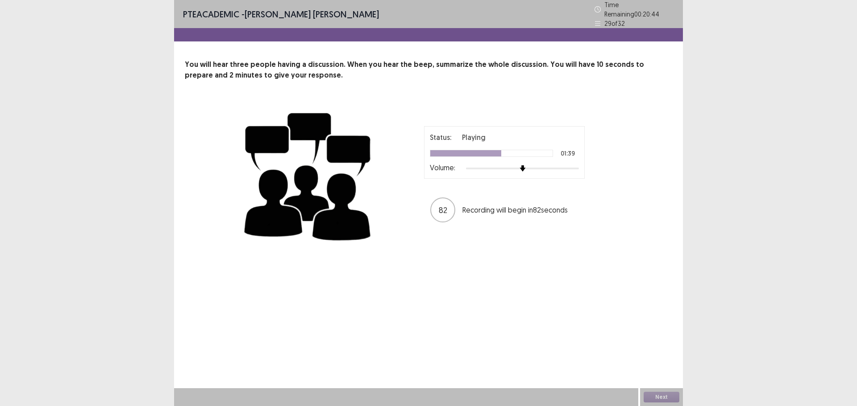
click at [485, 181] on div "Status: Playing 01:39 Volume: 82 Recording will begin in 82 seconds" at bounding box center [504, 174] width 223 height 97
drag, startPoint x: 355, startPoint y: 79, endPoint x: 173, endPoint y: 126, distance: 188.5
click at [211, 154] on div "You will hear three people having a discussion. When you hear the beep, summari…" at bounding box center [428, 153] width 509 height 189
